Goal: Task Accomplishment & Management: Manage account settings

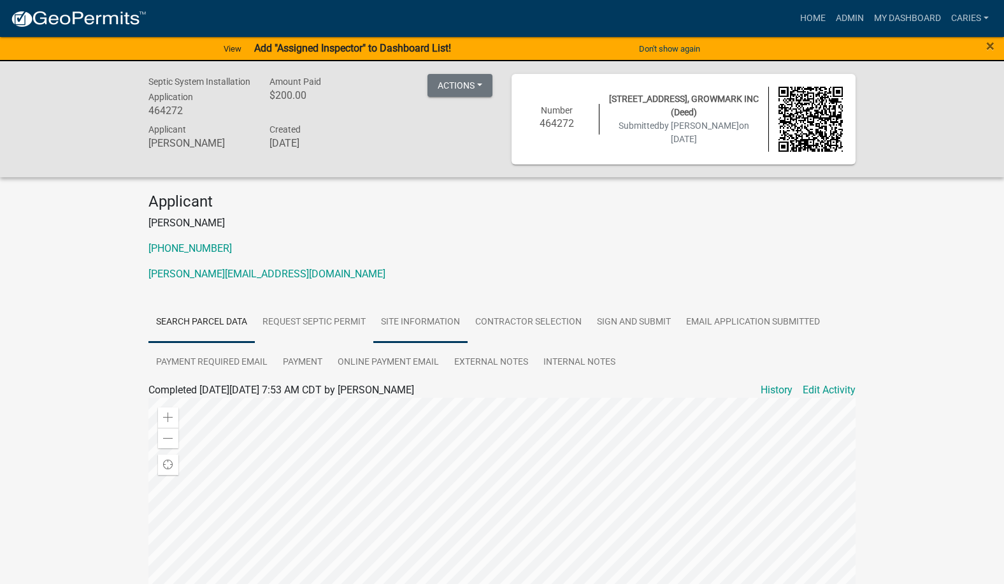
click at [435, 324] on link "Site Information" at bounding box center [420, 322] width 94 height 41
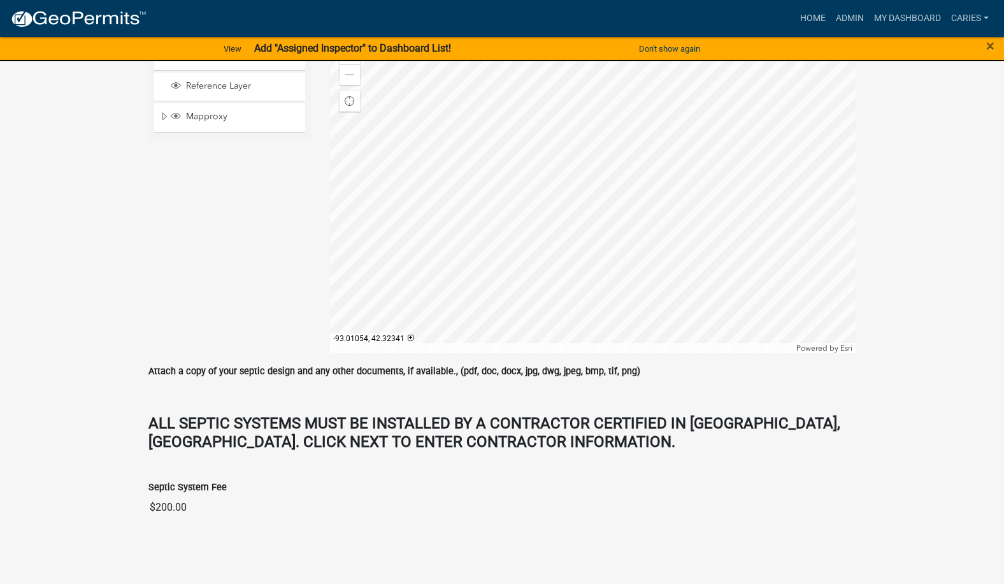
scroll to position [208, 0]
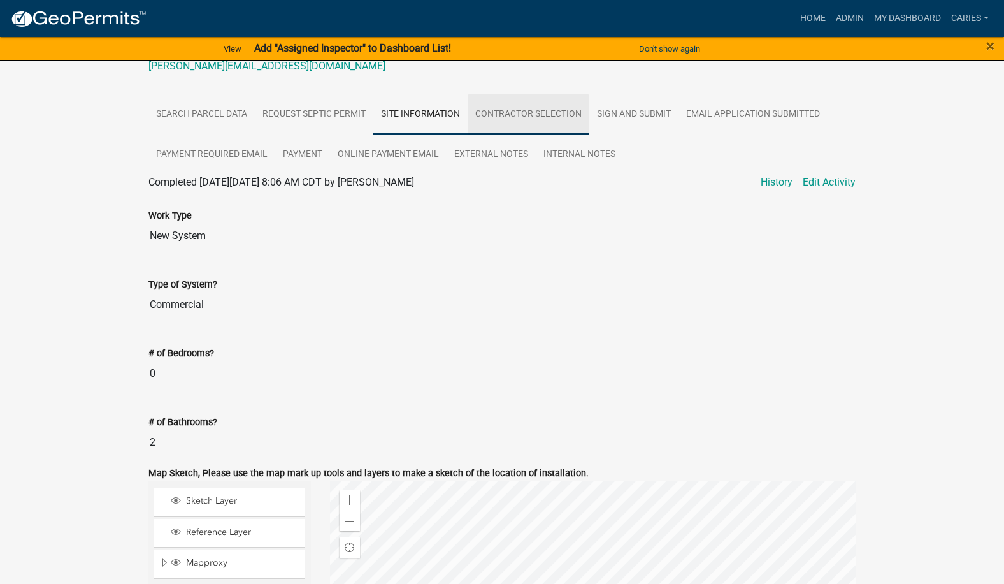
click at [517, 109] on link "Contractor Selection" at bounding box center [529, 114] width 122 height 41
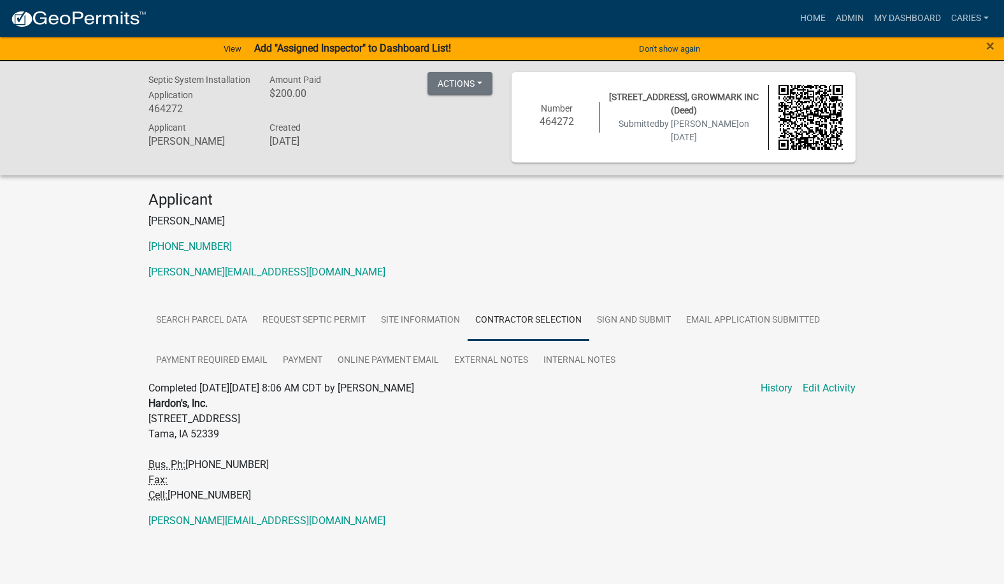
scroll to position [0, 0]
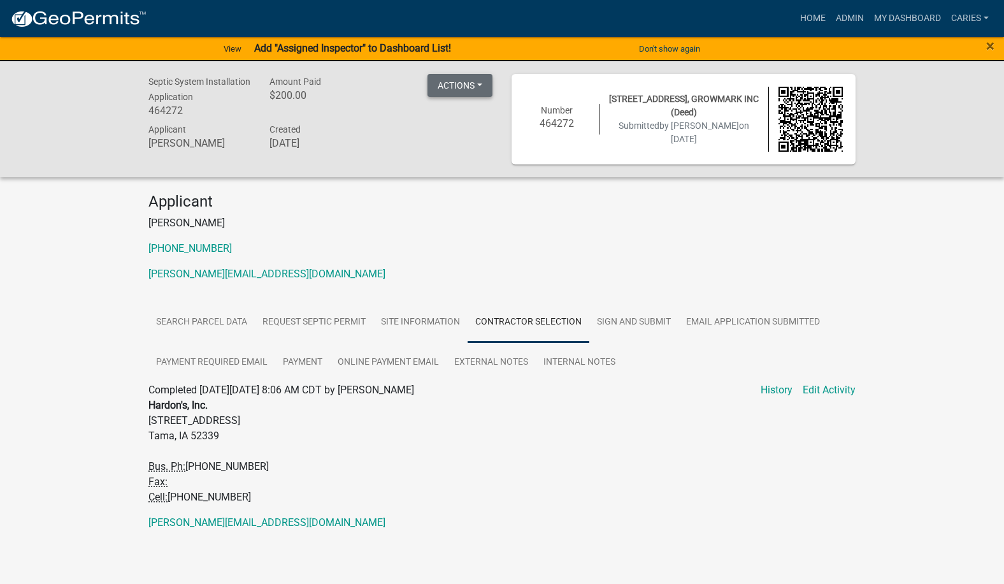
click at [445, 81] on button "Actions" at bounding box center [460, 85] width 65 height 23
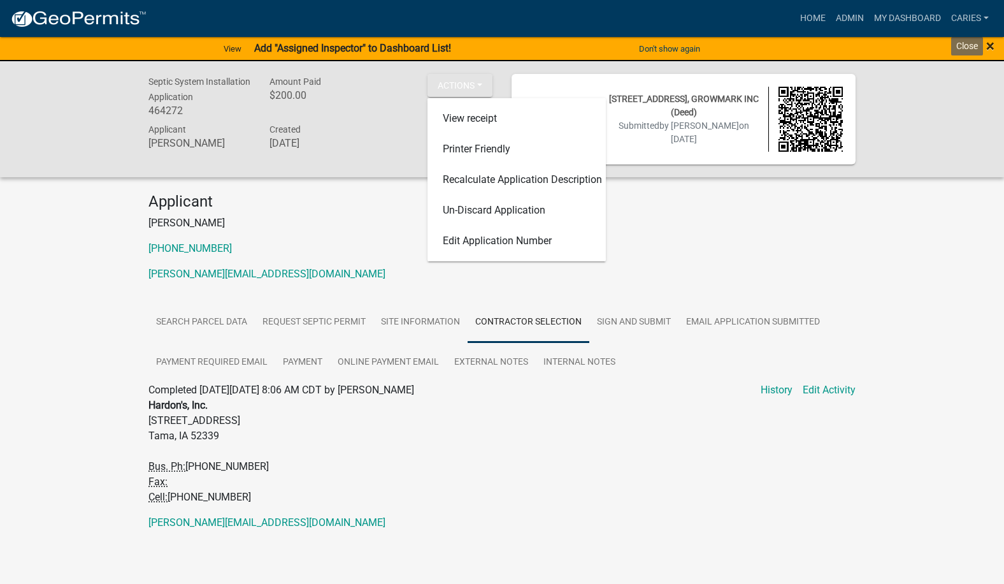
click at [991, 45] on span "×" at bounding box center [990, 46] width 8 height 18
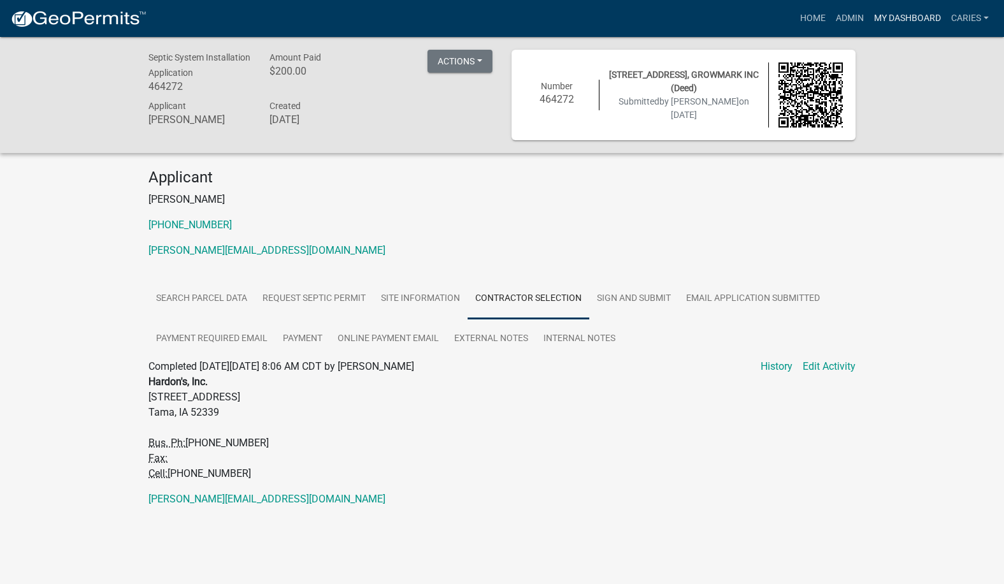
click at [888, 22] on link "My Dashboard" at bounding box center [907, 18] width 77 height 24
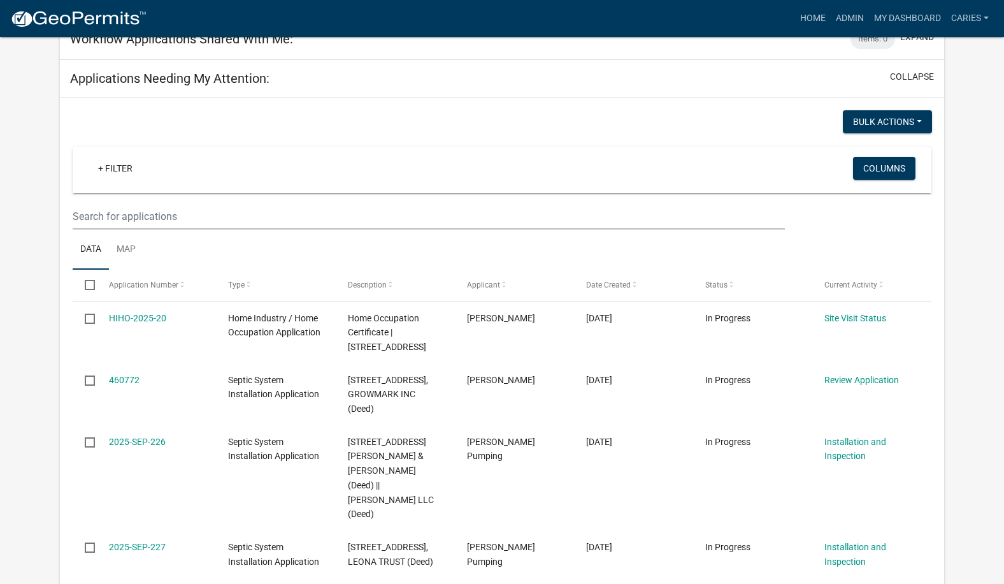
scroll to position [828, 0]
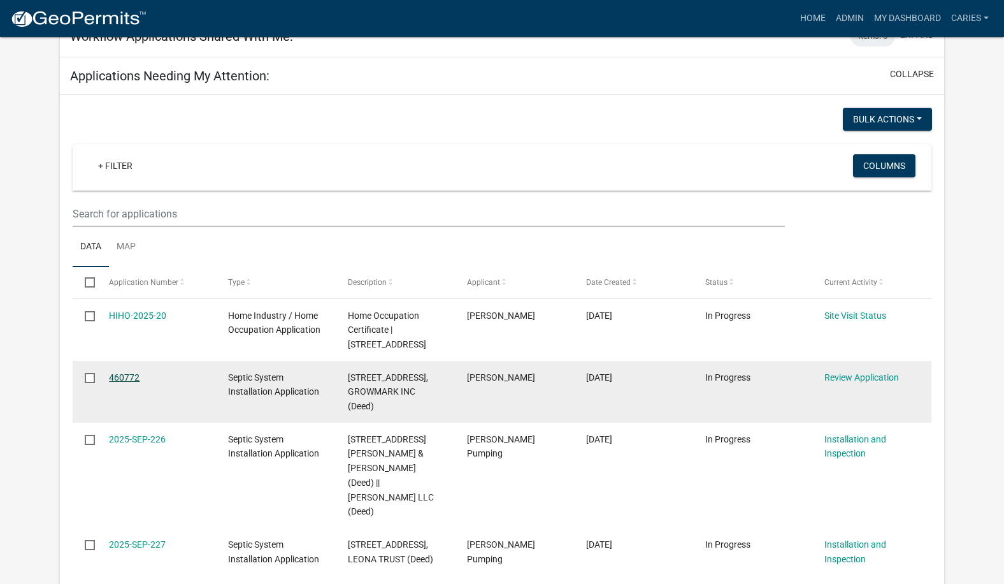
click at [124, 375] on link "460772" at bounding box center [124, 377] width 31 height 10
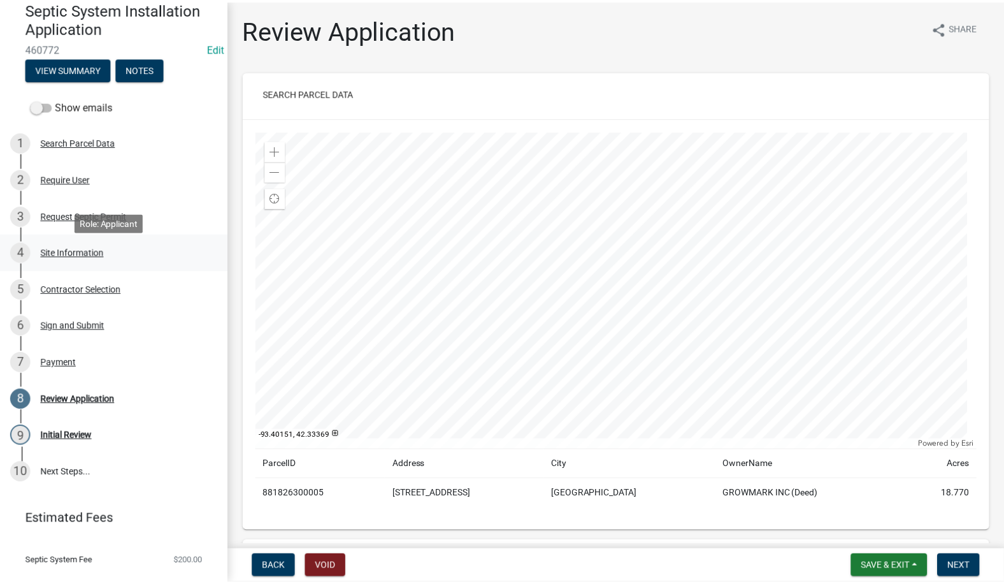
scroll to position [148, 0]
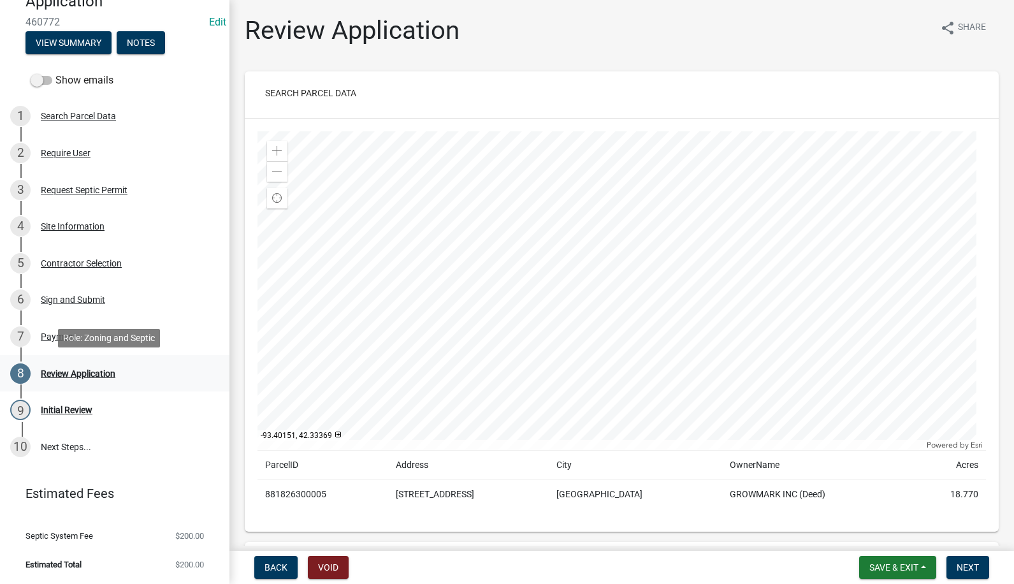
click at [97, 372] on div "Review Application" at bounding box center [78, 373] width 75 height 9
click at [978, 562] on span "Next" at bounding box center [967, 567] width 22 height 10
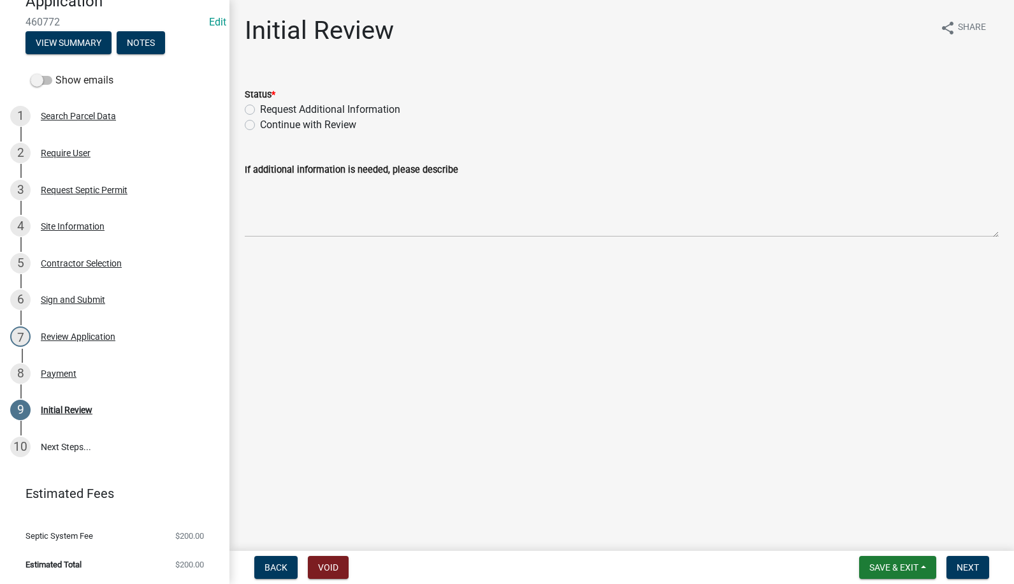
click at [260, 126] on label "Continue with Review" at bounding box center [308, 124] width 96 height 15
click at [260, 126] on input "Continue with Review" at bounding box center [264, 121] width 8 height 8
radio input "true"
click at [962, 566] on span "Next" at bounding box center [967, 567] width 22 height 10
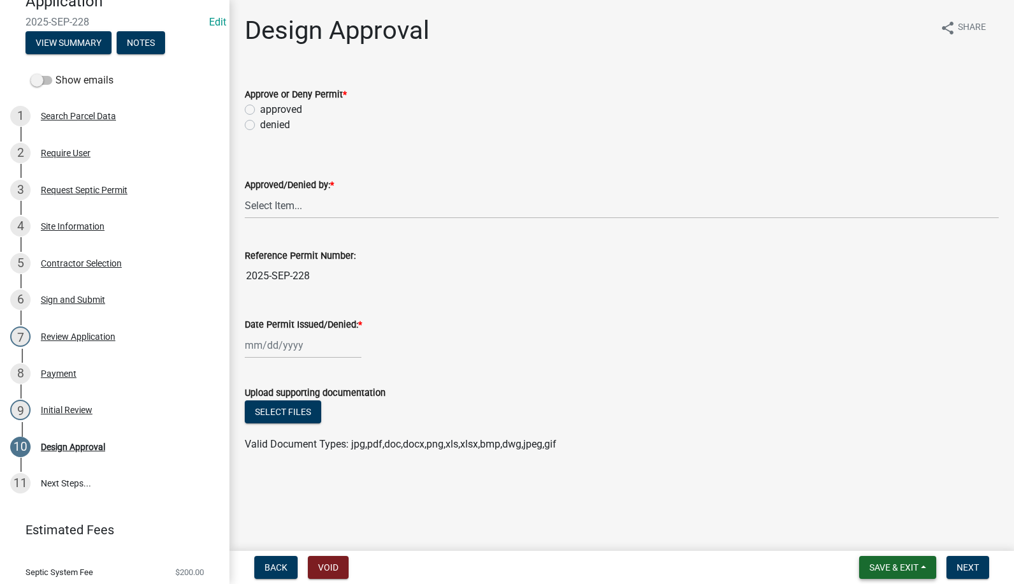
click at [901, 562] on span "Save & Exit" at bounding box center [893, 567] width 49 height 10
click at [880, 535] on button "Save & Exit" at bounding box center [885, 534] width 102 height 31
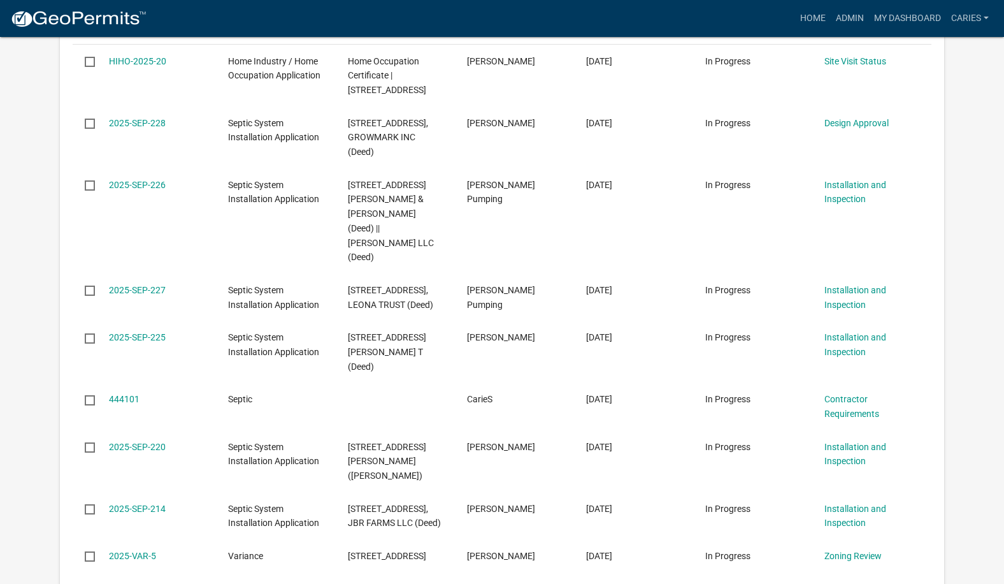
scroll to position [1083, 0]
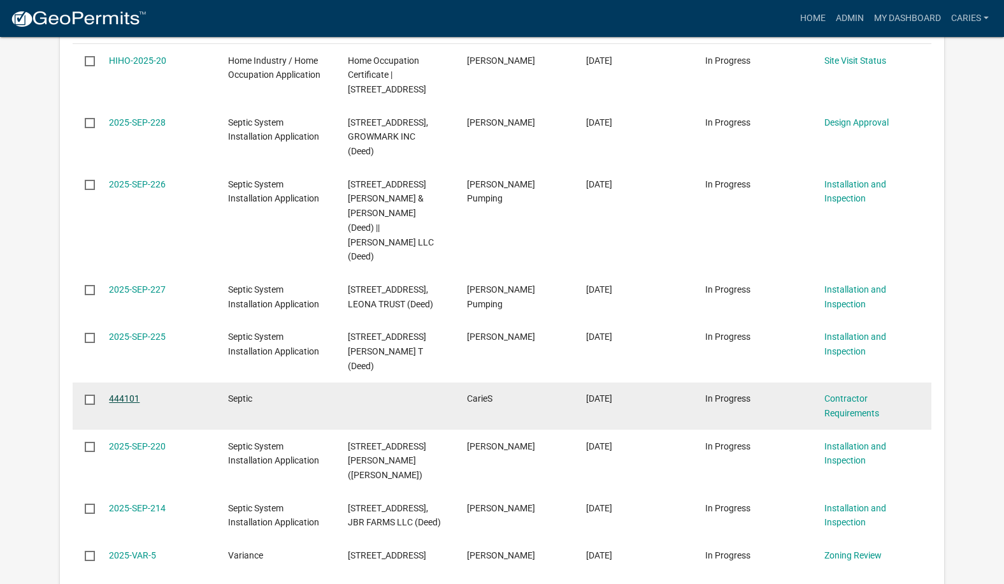
click at [127, 398] on link "444101" at bounding box center [124, 398] width 31 height 10
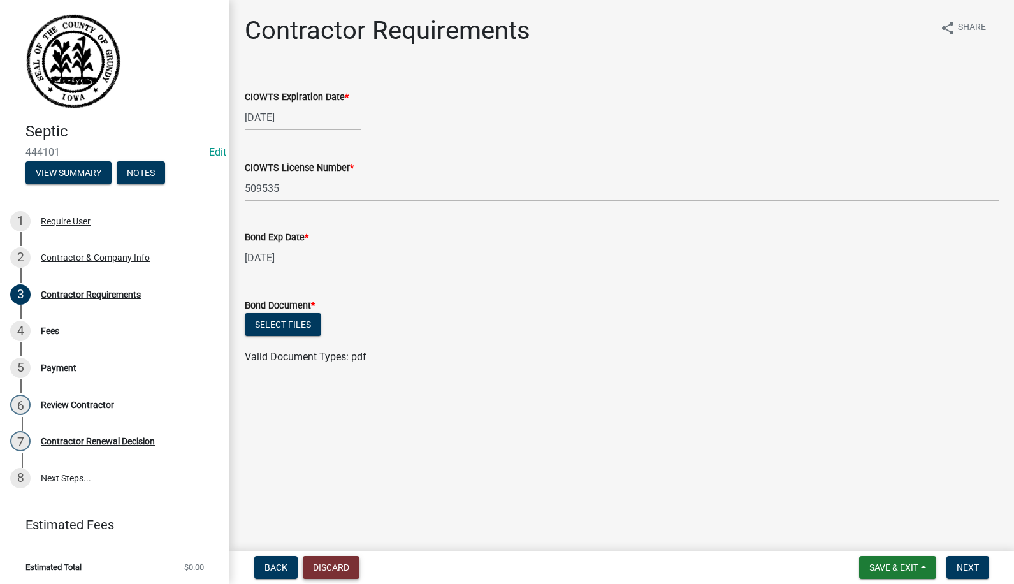
click at [334, 568] on button "Discard" at bounding box center [331, 567] width 57 height 23
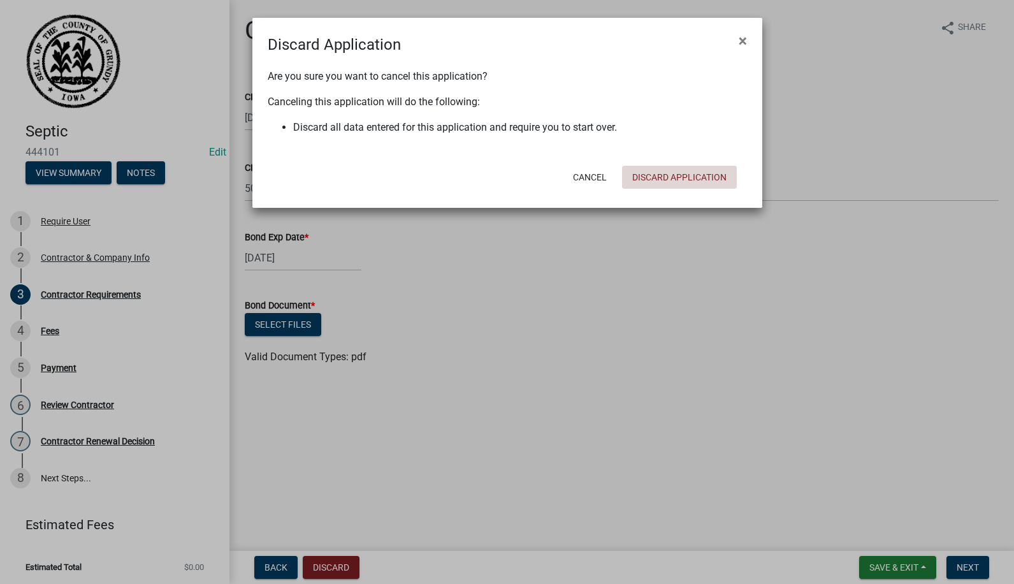
click at [669, 174] on button "Discard Application" at bounding box center [679, 177] width 115 height 23
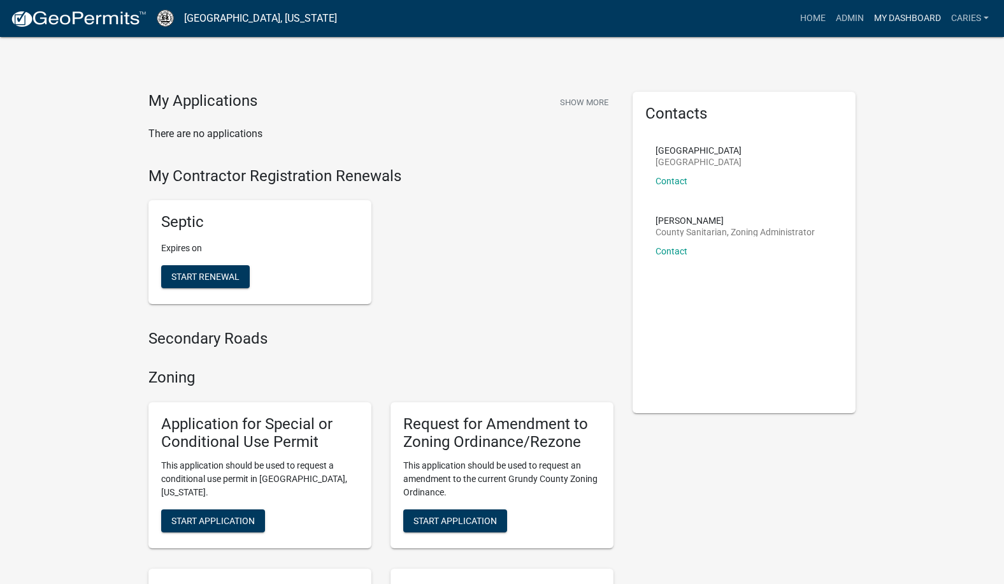
click at [910, 12] on link "My Dashboard" at bounding box center [907, 18] width 77 height 24
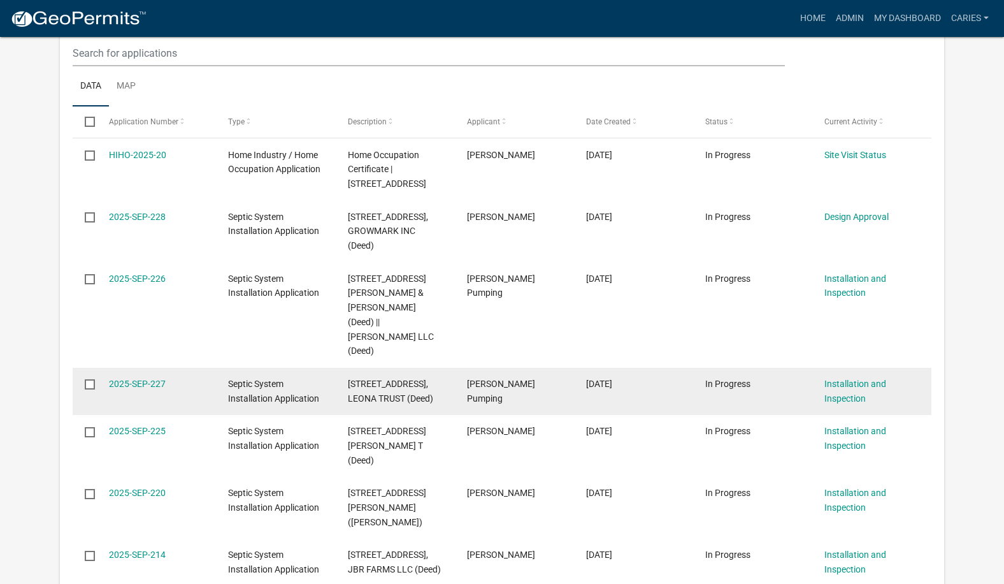
scroll to position [914, 0]
